Goal: Task Accomplishment & Management: Manage account settings

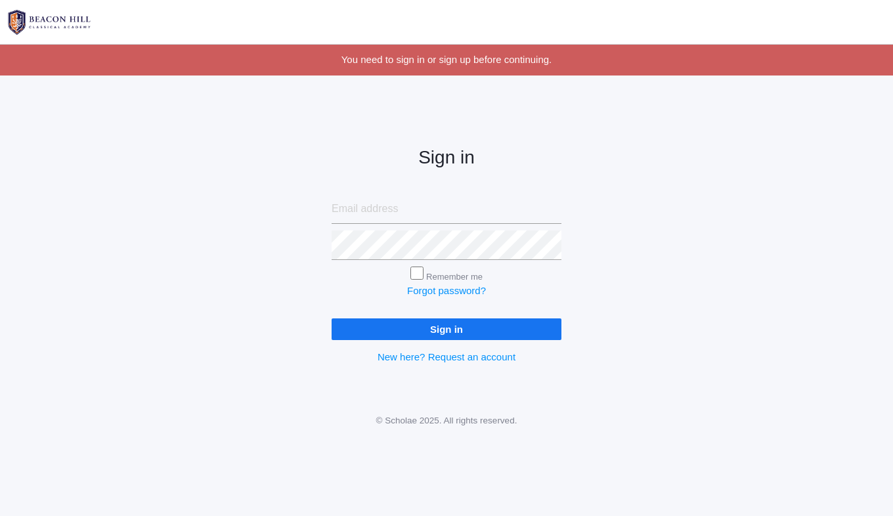
click at [466, 217] on input "email" at bounding box center [447, 209] width 230 height 30
type input "[EMAIL_ADDRESS][PERSON_NAME][DOMAIN_NAME]"
click at [332, 318] on input "Sign in" at bounding box center [447, 329] width 230 height 22
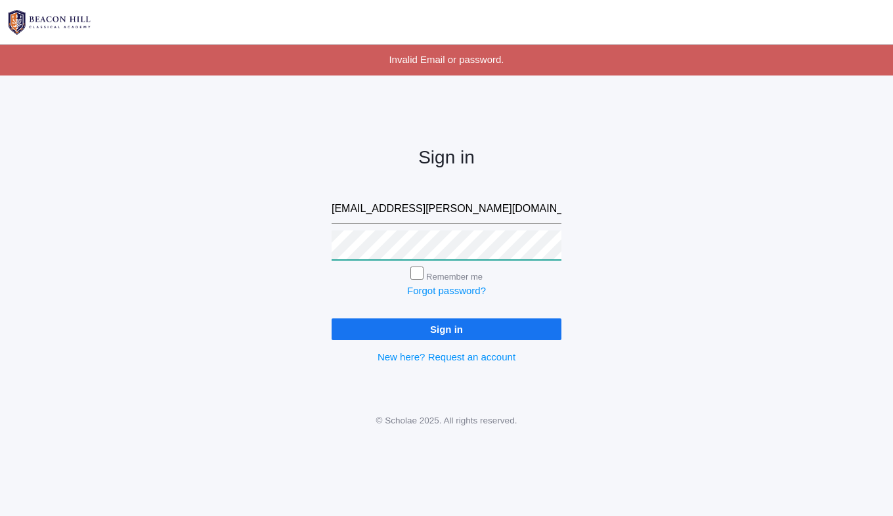
click at [332, 318] on input "Sign in" at bounding box center [447, 329] width 230 height 22
